Goal: Transaction & Acquisition: Purchase product/service

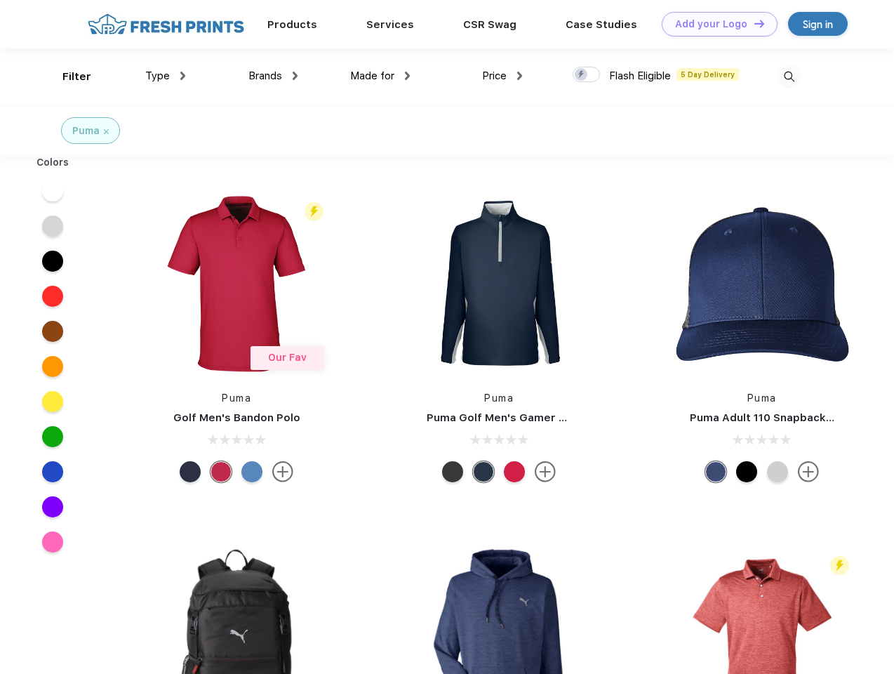
click at [714, 24] on link "Add your Logo Design Tool" at bounding box center [720, 24] width 116 height 25
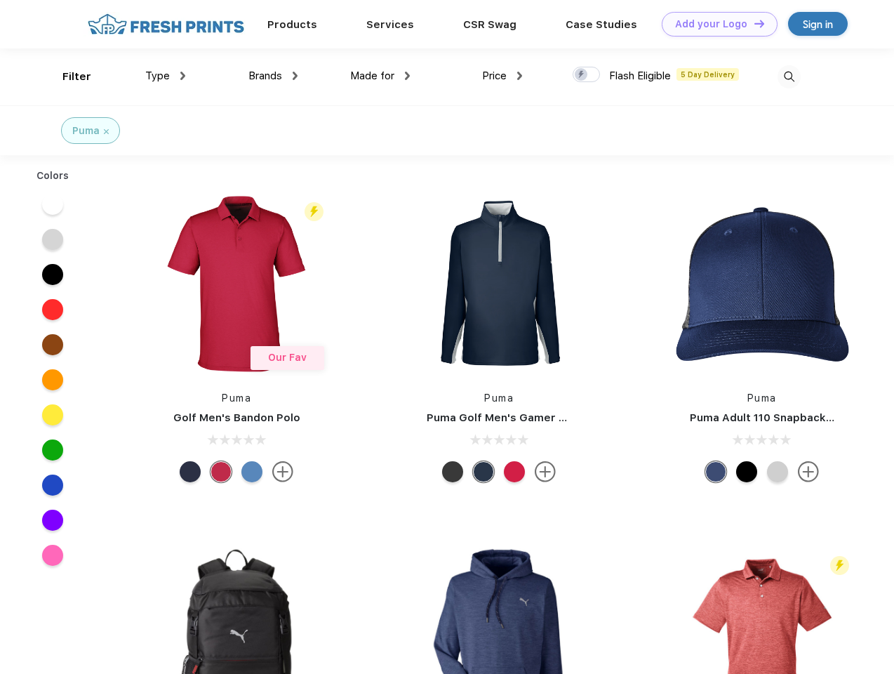
click at [0, 0] on div "Design Tool" at bounding box center [0, 0] width 0 height 0
click at [753, 23] on link "Add your Logo Design Tool" at bounding box center [720, 24] width 116 height 25
click at [67, 76] on div "Filter" at bounding box center [76, 77] width 29 height 16
click at [166, 76] on span "Type" at bounding box center [157, 75] width 25 height 13
click at [273, 76] on span "Brands" at bounding box center [265, 75] width 34 height 13
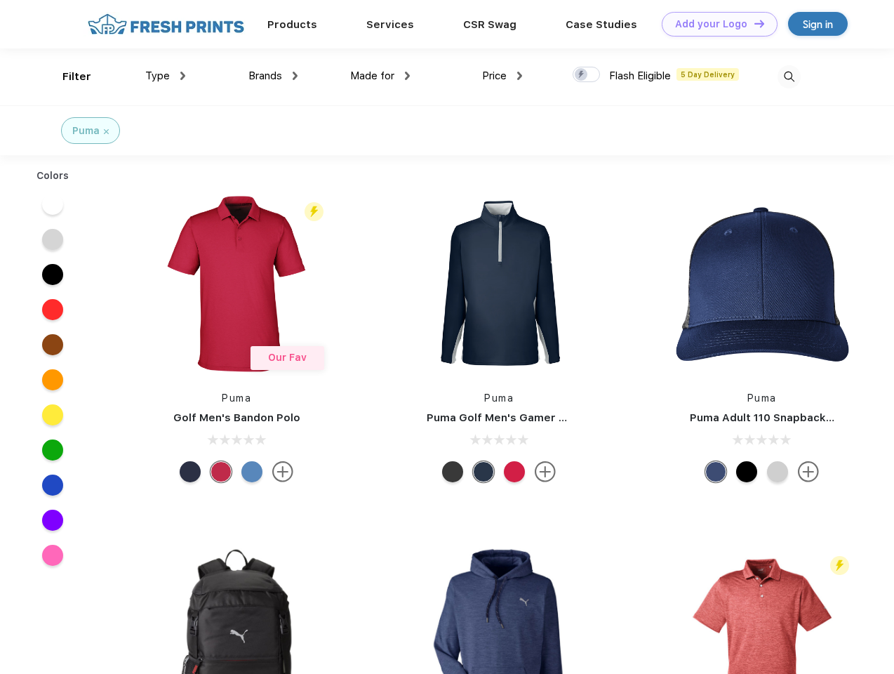
click at [380, 76] on span "Made for" at bounding box center [372, 75] width 44 height 13
click at [502, 76] on span "Price" at bounding box center [494, 75] width 25 height 13
click at [587, 75] on div at bounding box center [586, 74] width 27 height 15
click at [582, 75] on input "checkbox" at bounding box center [577, 70] width 9 height 9
checkbox input "true"
